Goal: Go to known website: Go to known website

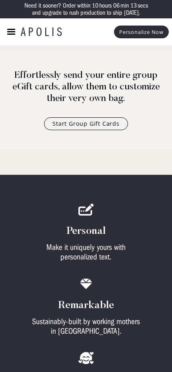
scroll to position [421, 0]
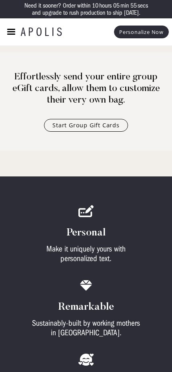
click at [44, 31] on h1 "APOLIS" at bounding box center [67, 32] width 93 height 12
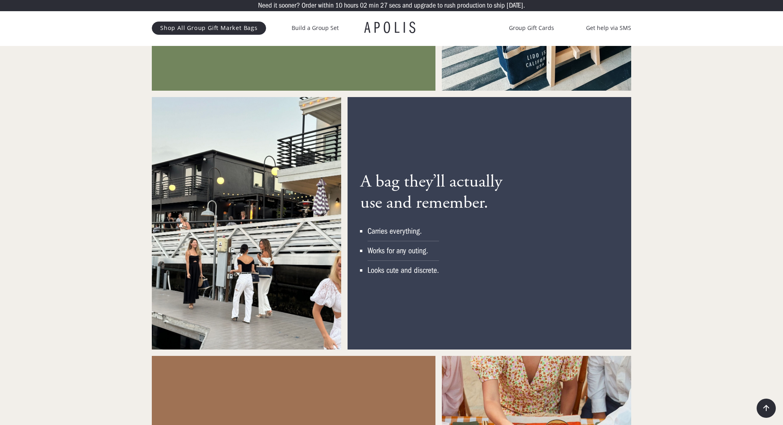
scroll to position [1085, 0]
